Goal: Find specific page/section: Find specific page/section

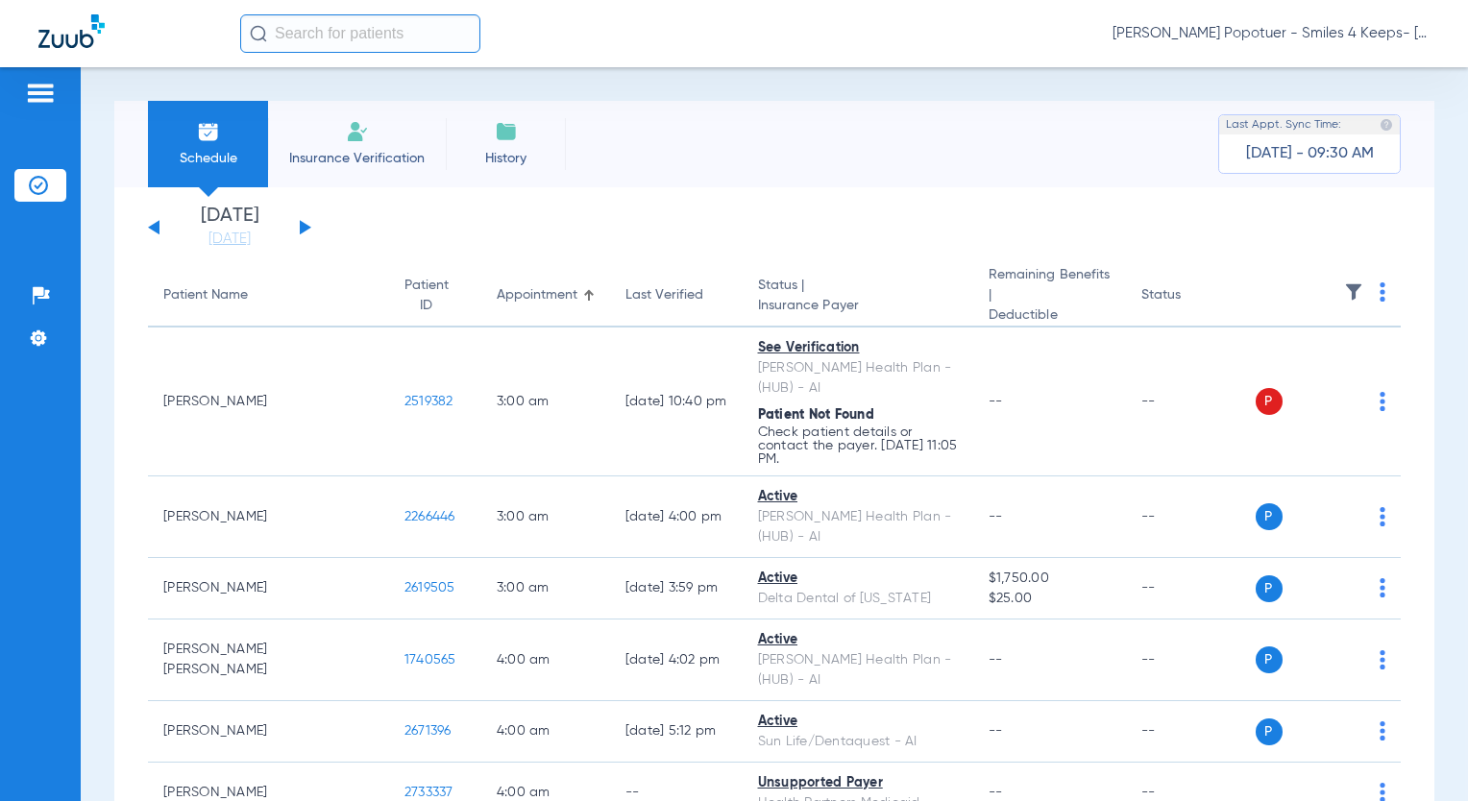
click at [1300, 31] on span "[PERSON_NAME] Popotuer - Smiles 4 Keeps- [GEOGRAPHIC_DATA] | Abra Dental" at bounding box center [1270, 33] width 317 height 19
click at [1338, 69] on span "Account Selection" at bounding box center [1357, 67] width 108 height 13
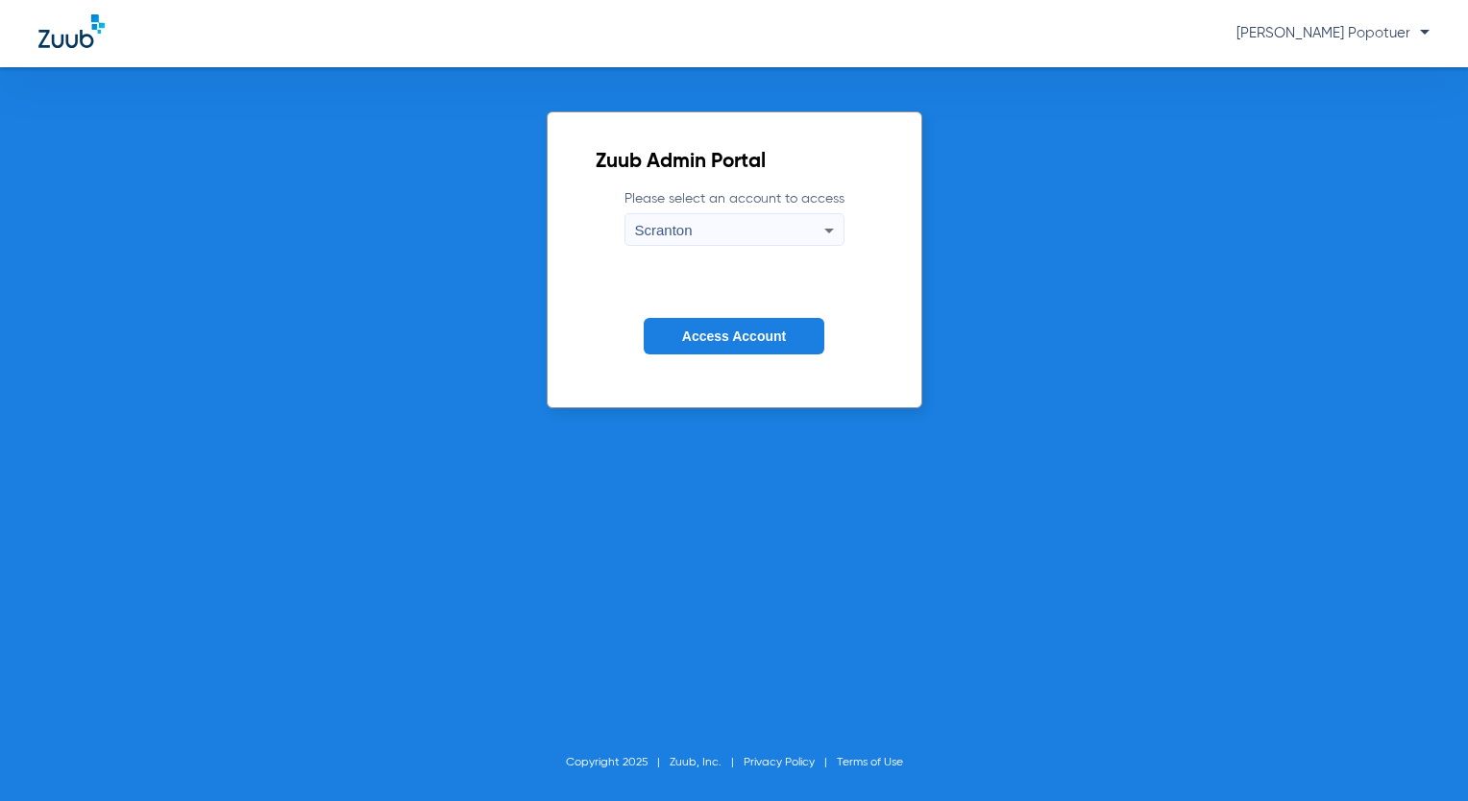
click at [741, 226] on div "Scranton" at bounding box center [729, 230] width 189 height 33
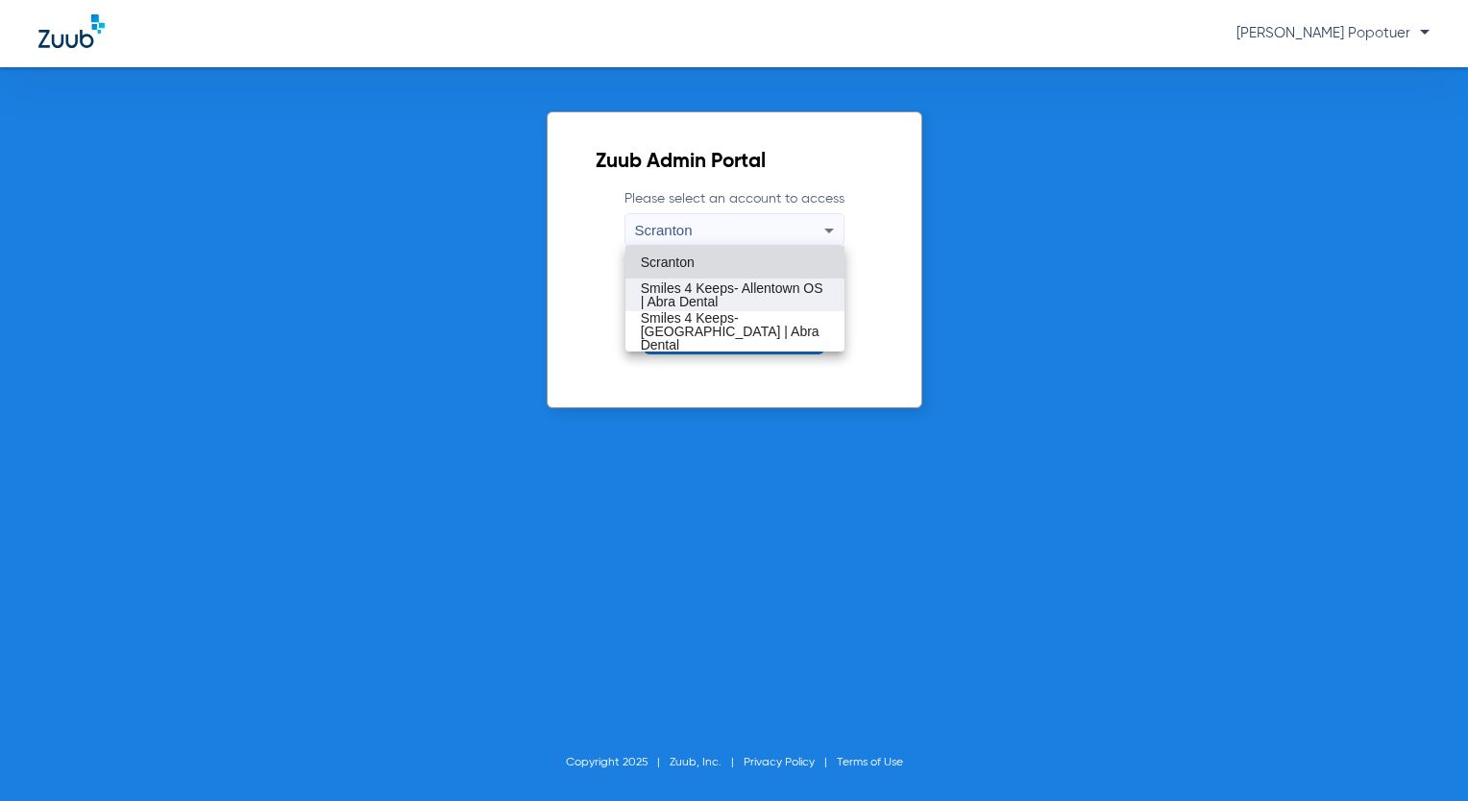
click at [797, 282] on span "Smiles 4 Keeps- Allentown OS | Abra Dental" at bounding box center [735, 294] width 188 height 27
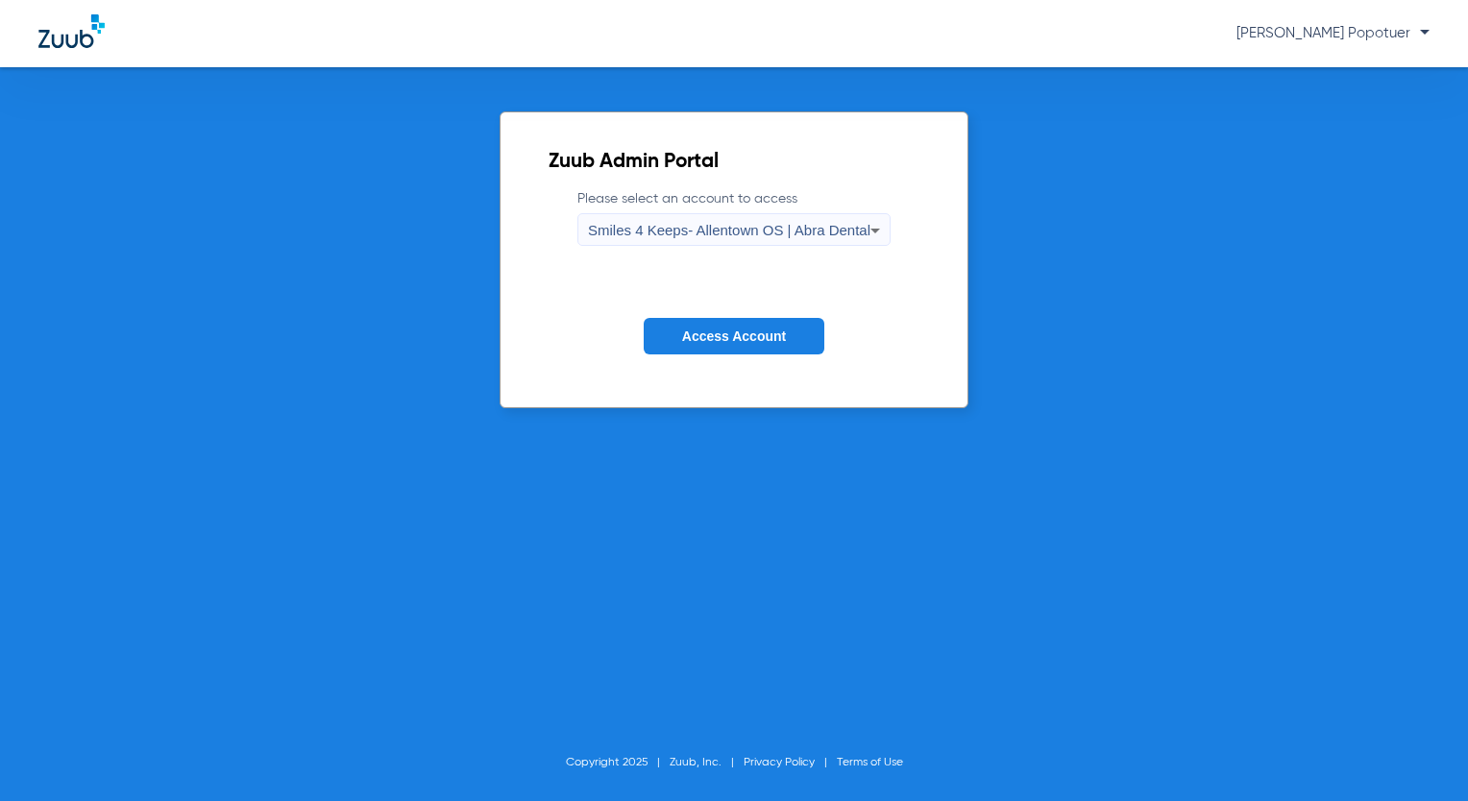
click at [725, 336] on span "Access Account" at bounding box center [734, 335] width 104 height 15
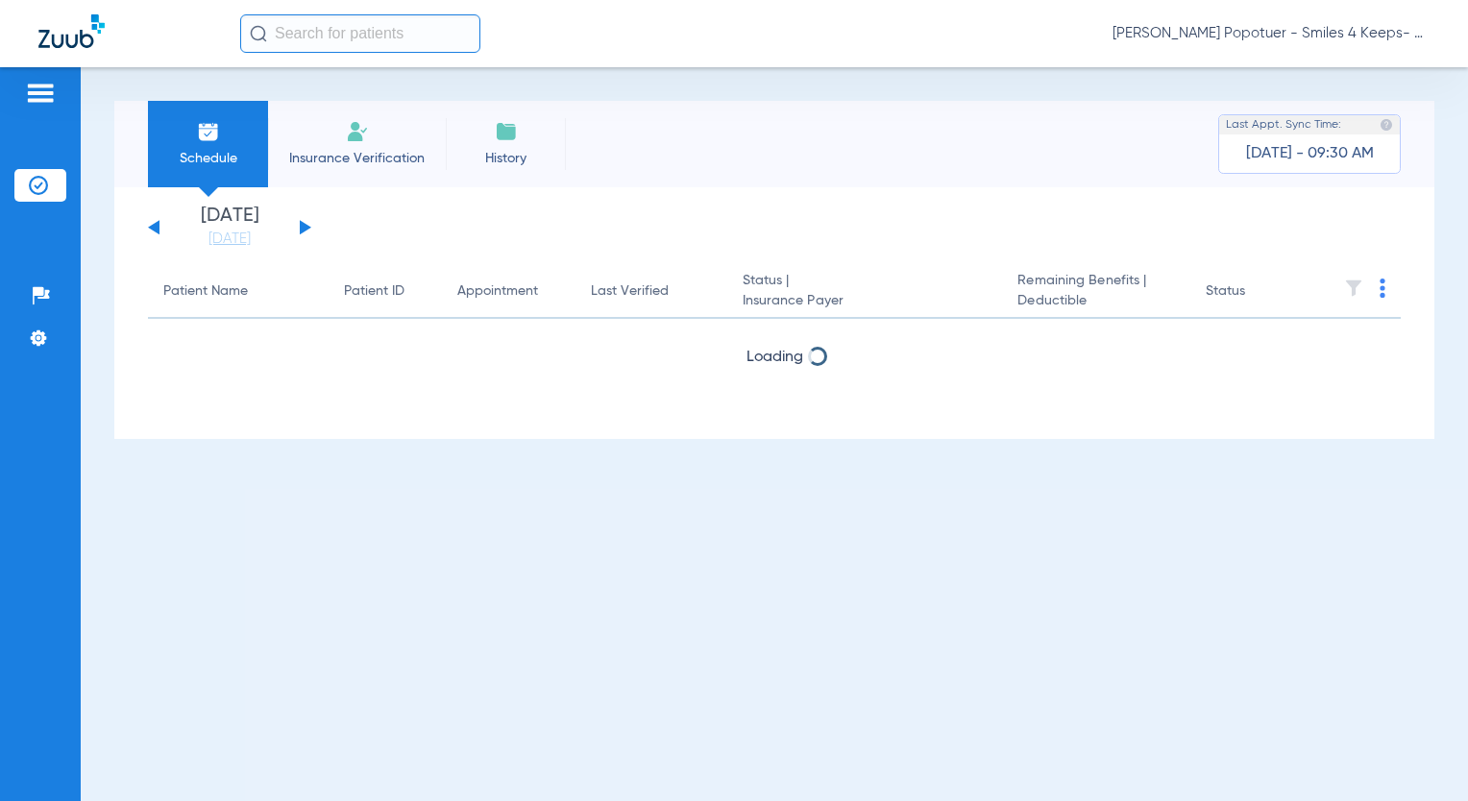
click at [303, 227] on button at bounding box center [306, 227] width 12 height 14
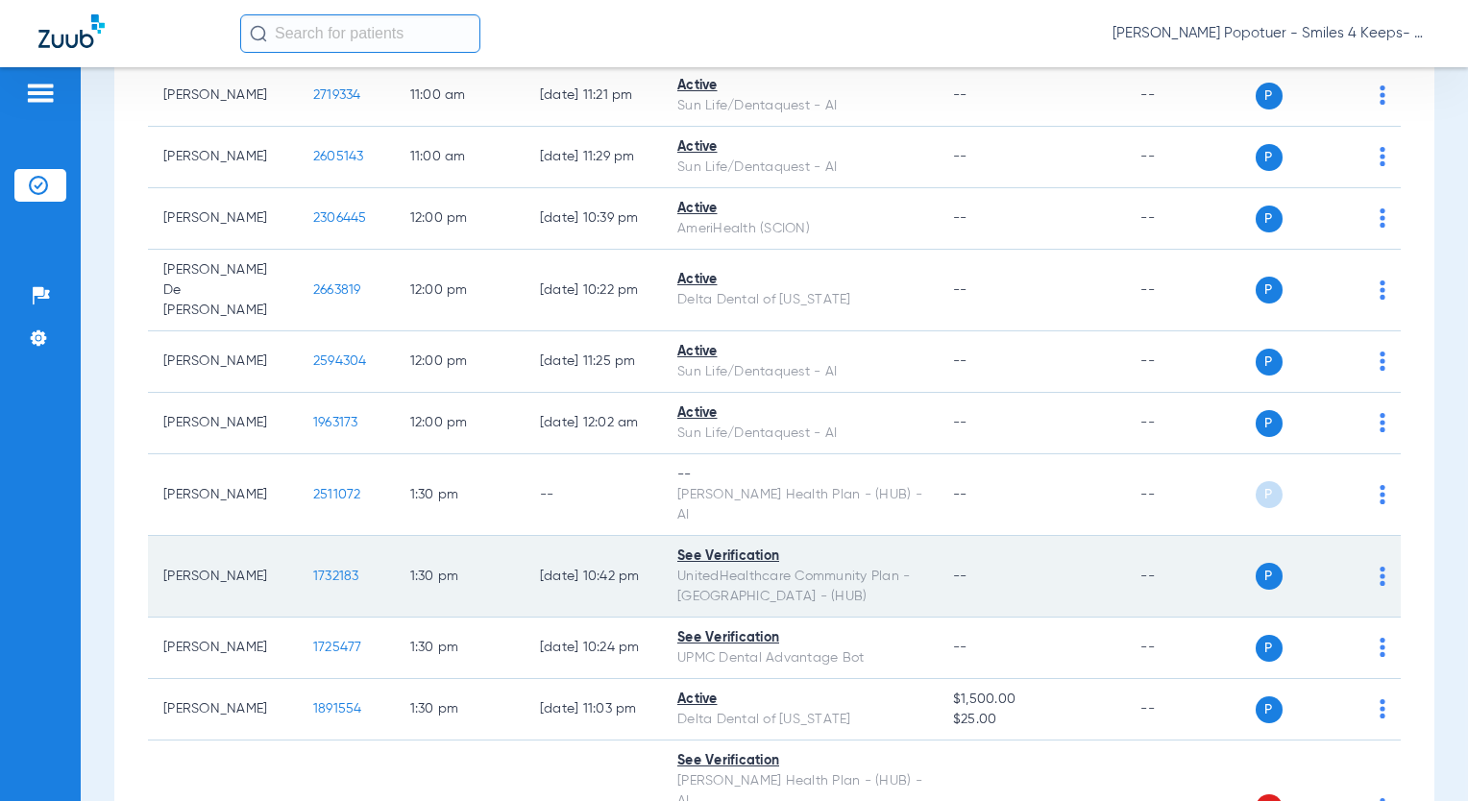
scroll to position [1249, 0]
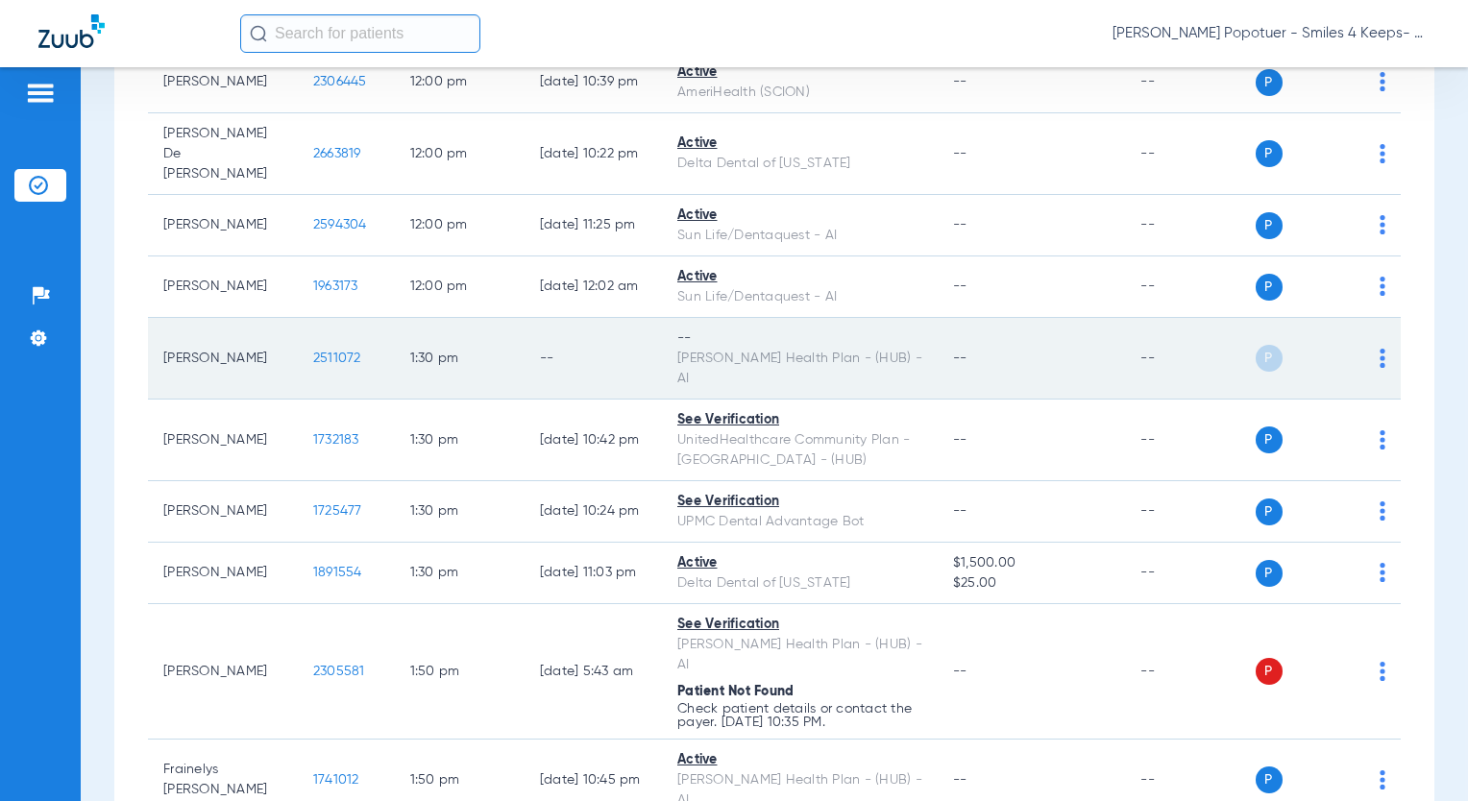
drag, startPoint x: 283, startPoint y: 288, endPoint x: 334, endPoint y: 291, distance: 51.0
click at [334, 318] on td "2511072" at bounding box center [346, 359] width 97 height 82
drag, startPoint x: 334, startPoint y: 291, endPoint x: 318, endPoint y: 288, distance: 16.6
copy span "2511072"
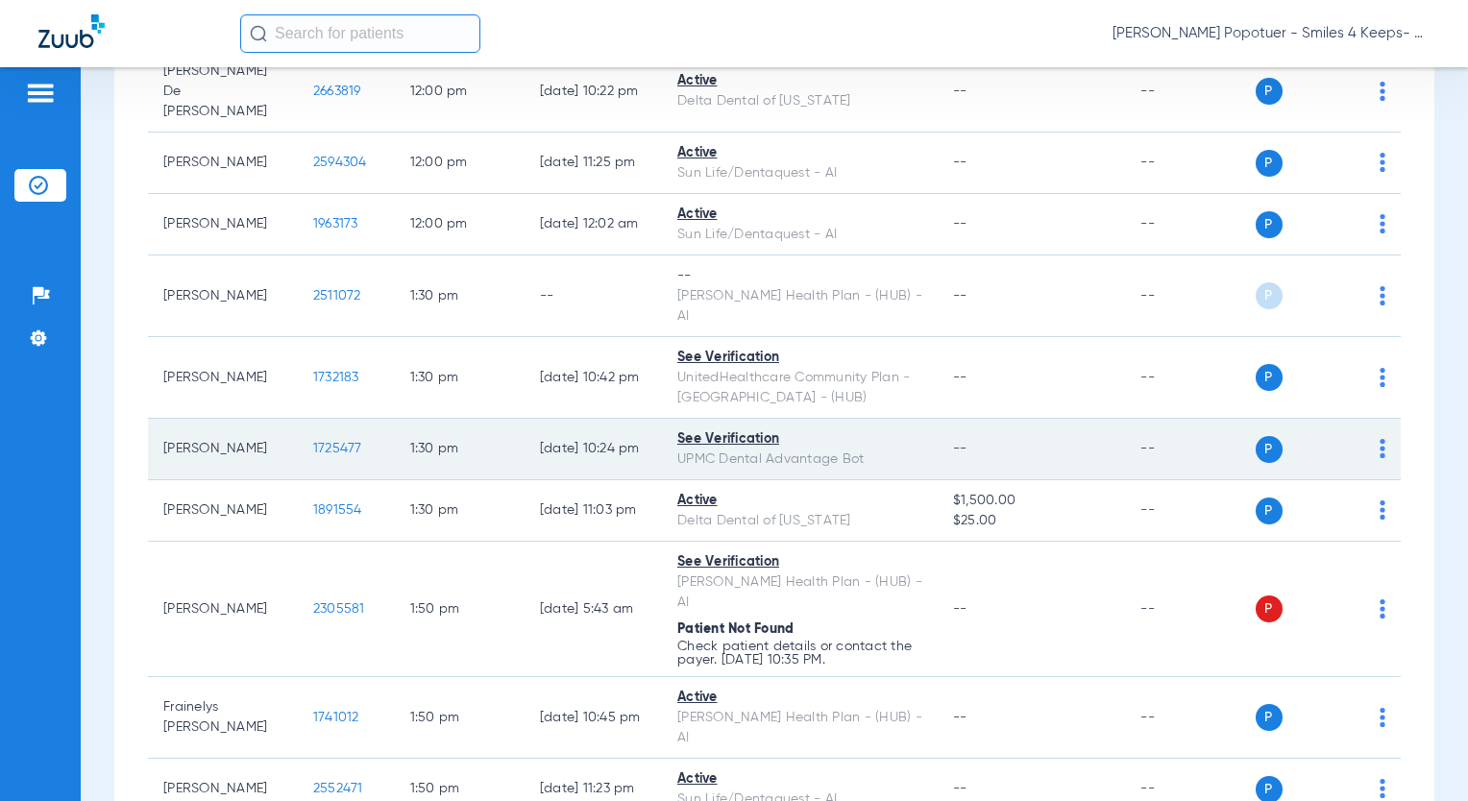
scroll to position [1345, 0]
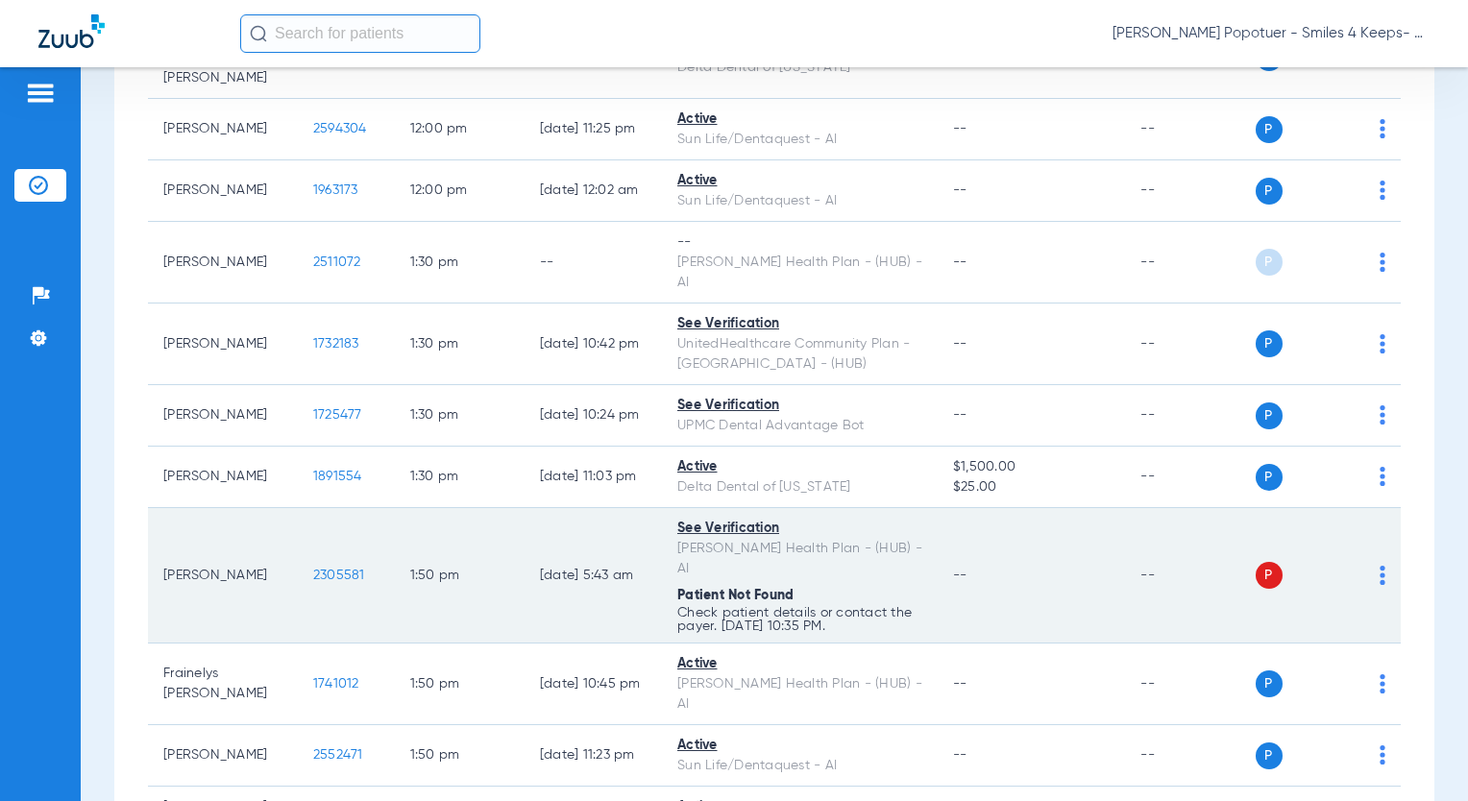
click at [423, 508] on td "1:50 PM" at bounding box center [460, 575] width 130 height 135
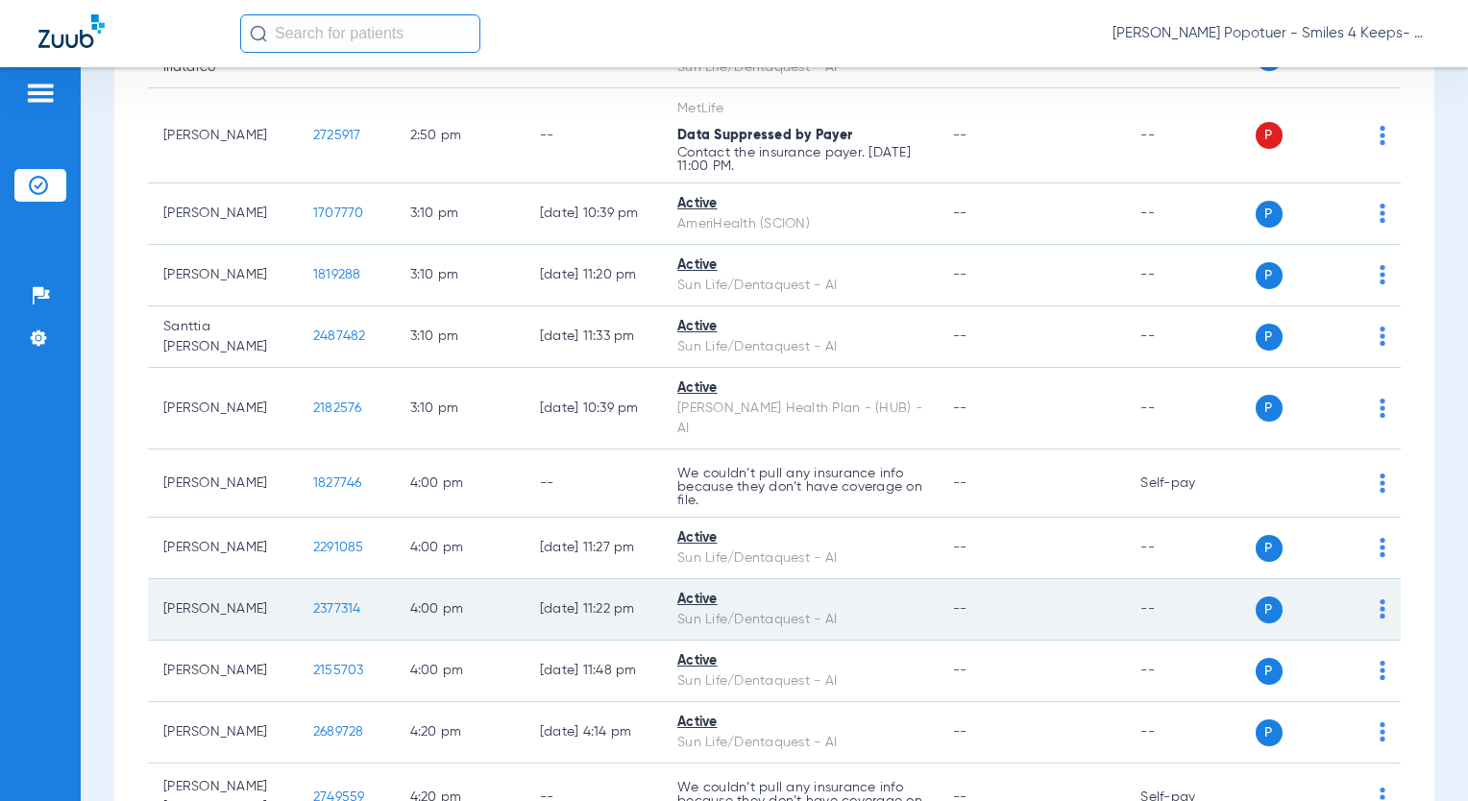
scroll to position [2998, 0]
